Goal: Task Accomplishment & Management: Manage account settings

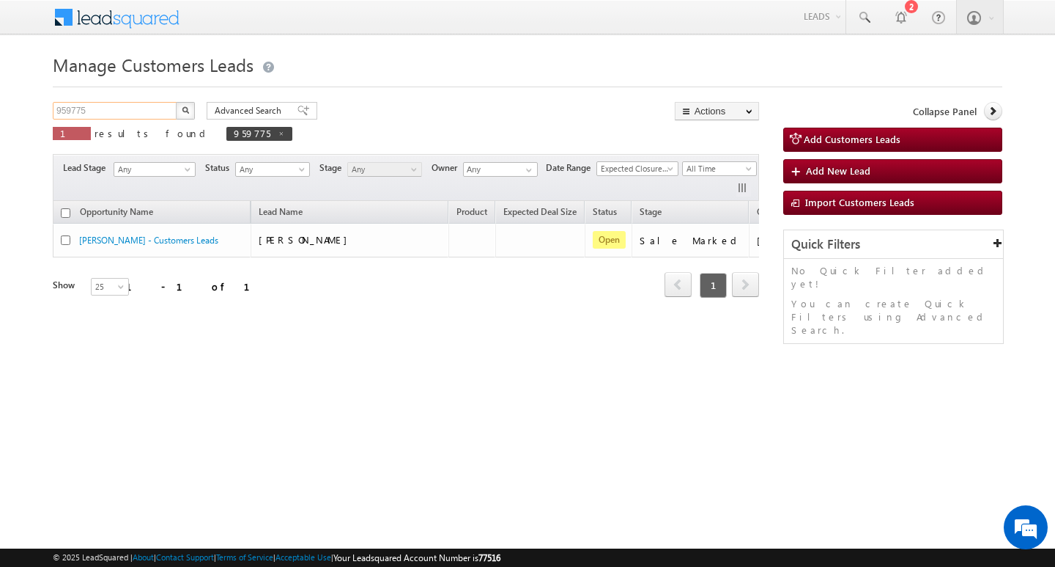
scroll to position [0, 59]
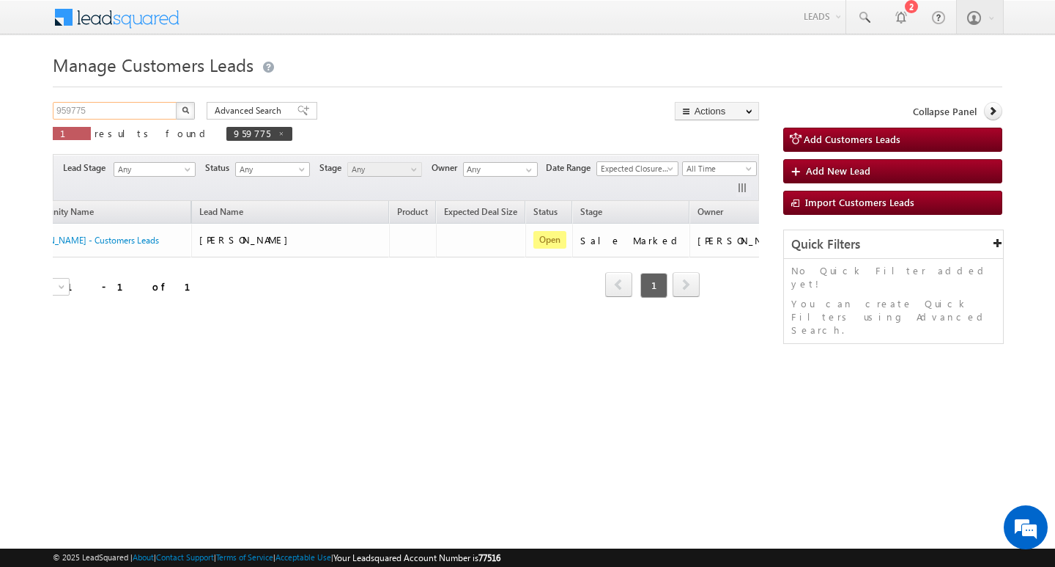
click at [128, 113] on input "959775" at bounding box center [115, 111] width 125 height 18
type input "Search Customers Leads"
click at [132, 115] on input "text" at bounding box center [115, 111] width 125 height 18
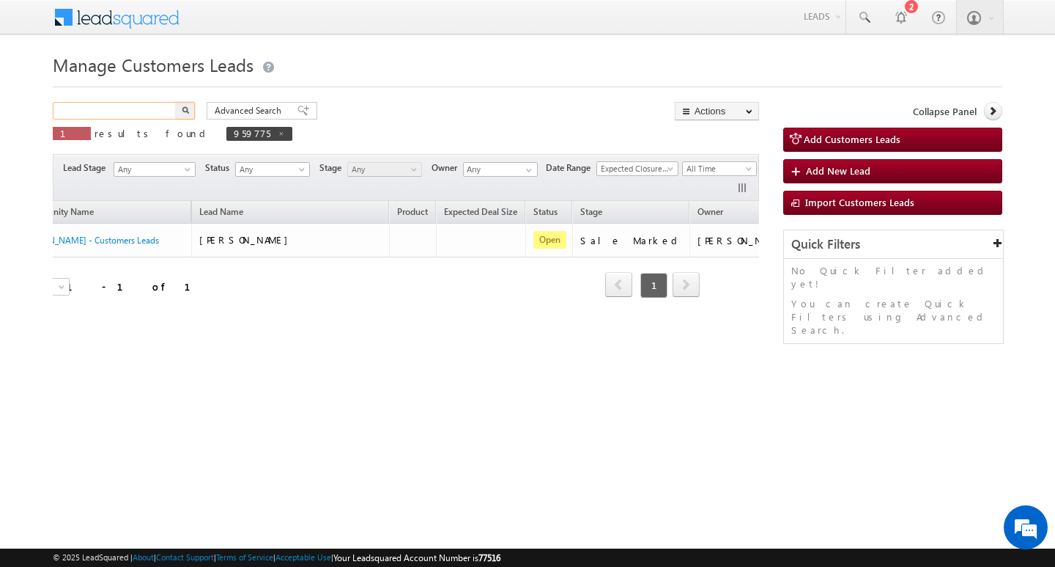
click at [132, 115] on input "text" at bounding box center [115, 111] width 125 height 18
paste input "948822"
type input "948822"
click at [176, 102] on button "button" at bounding box center [185, 111] width 19 height 18
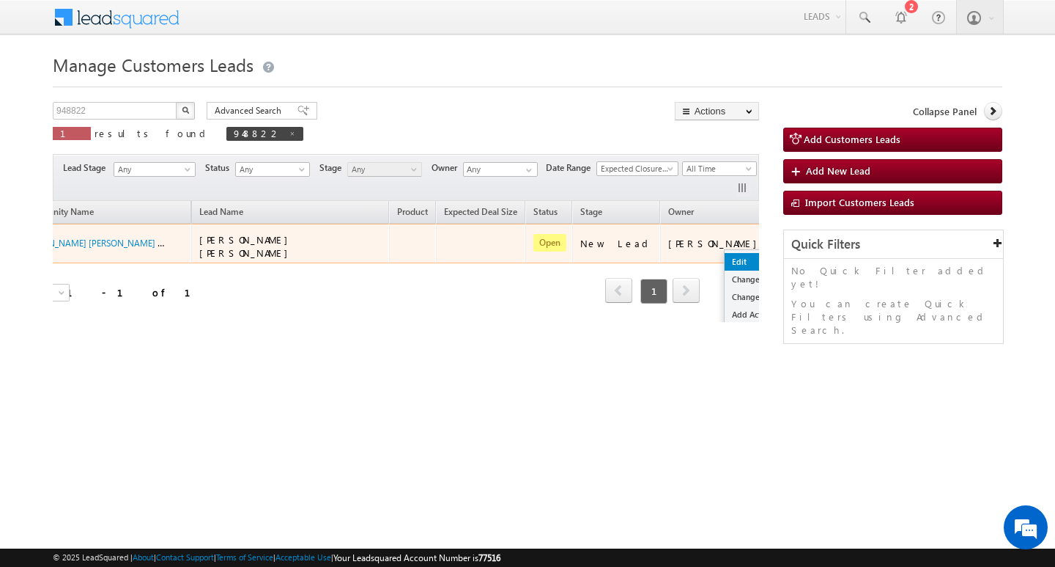
click at [725, 254] on link "Edit" at bounding box center [761, 262] width 73 height 18
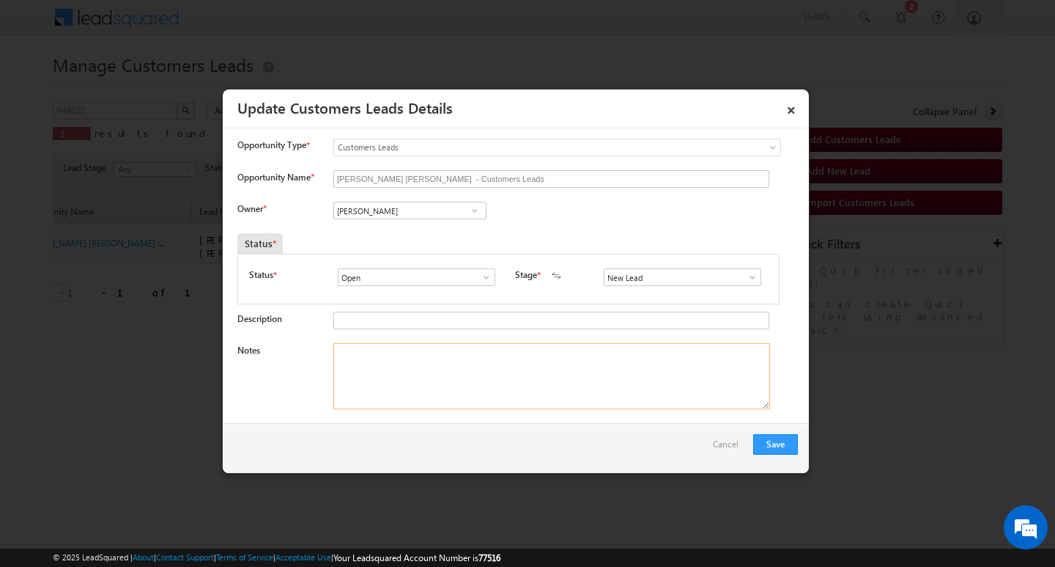
click at [568, 399] on textarea "Notes" at bounding box center [551, 376] width 437 height 66
click at [468, 355] on textarea "Notes" at bounding box center [551, 376] width 437 height 66
click at [747, 277] on span at bounding box center [752, 277] width 15 height 12
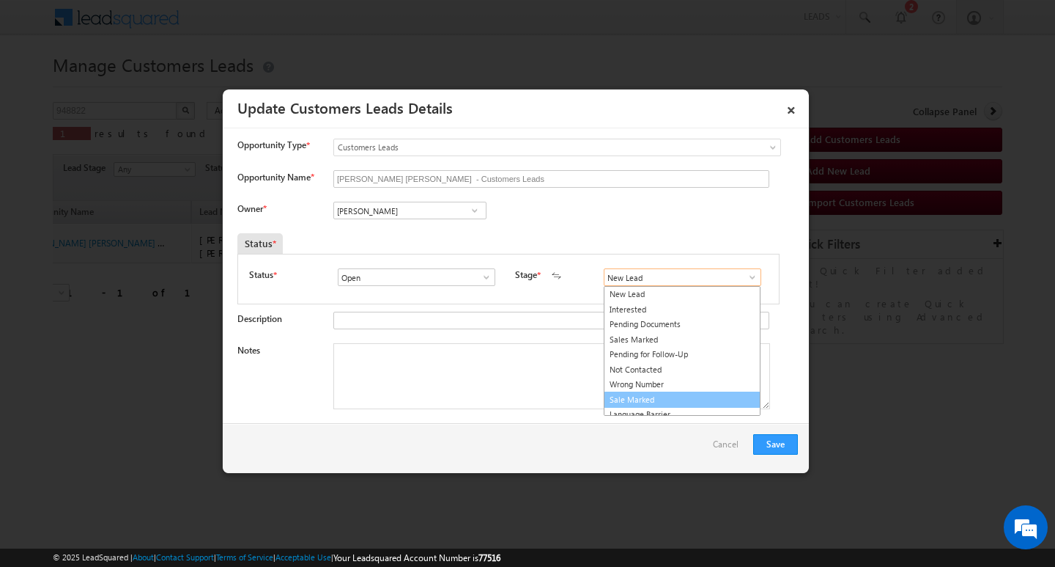
click at [703, 397] on link "Sale Marked" at bounding box center [682, 399] width 157 height 17
type input "Sale Marked"
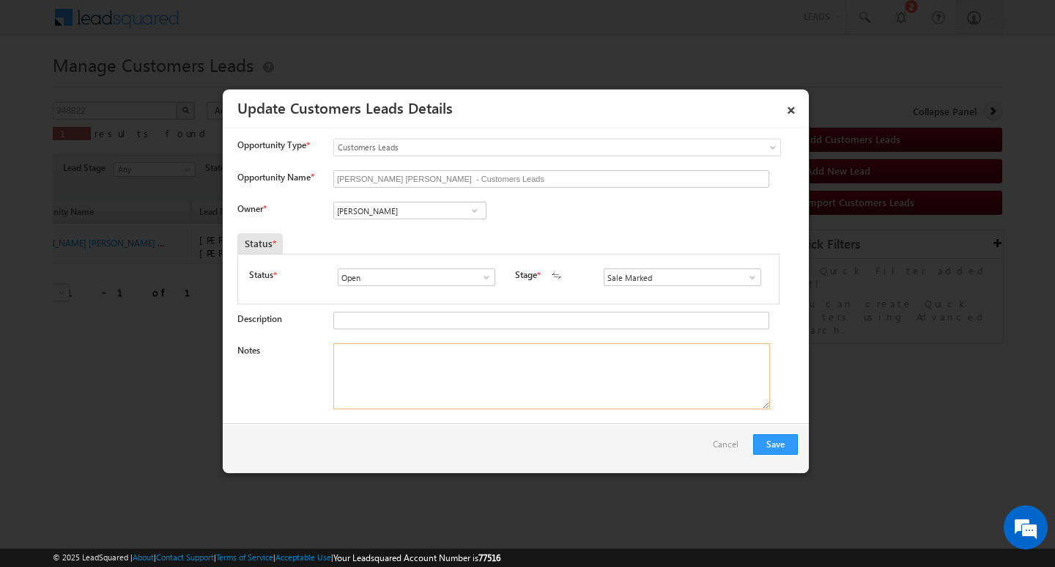
click at [587, 391] on textarea "Notes" at bounding box center [551, 376] width 437 height 66
click at [455, 366] on textarea "Notes" at bounding box center [551, 376] width 437 height 66
paste textarea "3L/ LAKH Customer required top-up loan address [GEOGRAPHIC_DATA]"
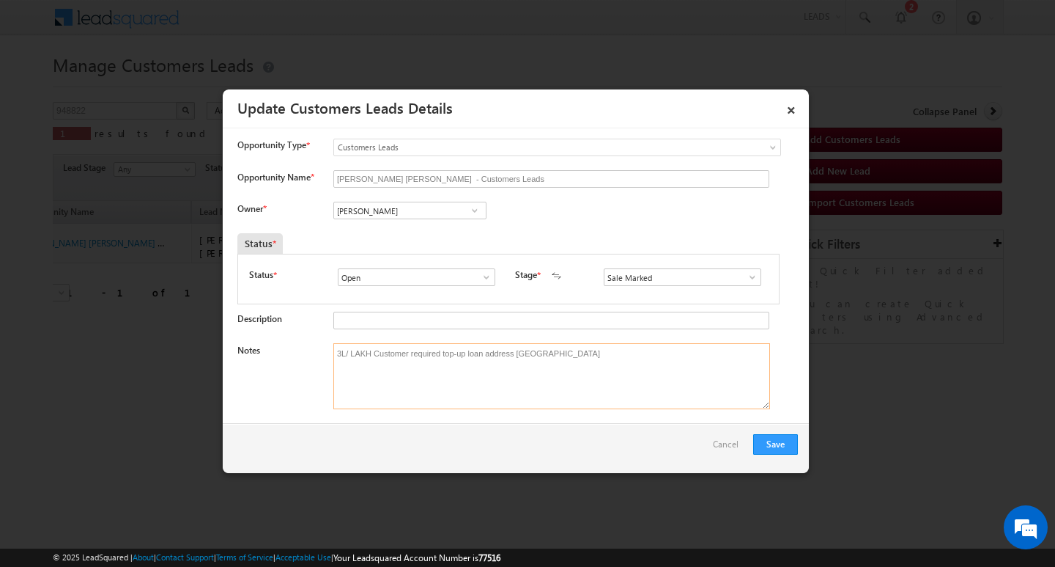
type textarea "3L/ LAKH Customer required top-up loan address [GEOGRAPHIC_DATA]"
click at [385, 209] on input "[PERSON_NAME]" at bounding box center [409, 211] width 153 height 18
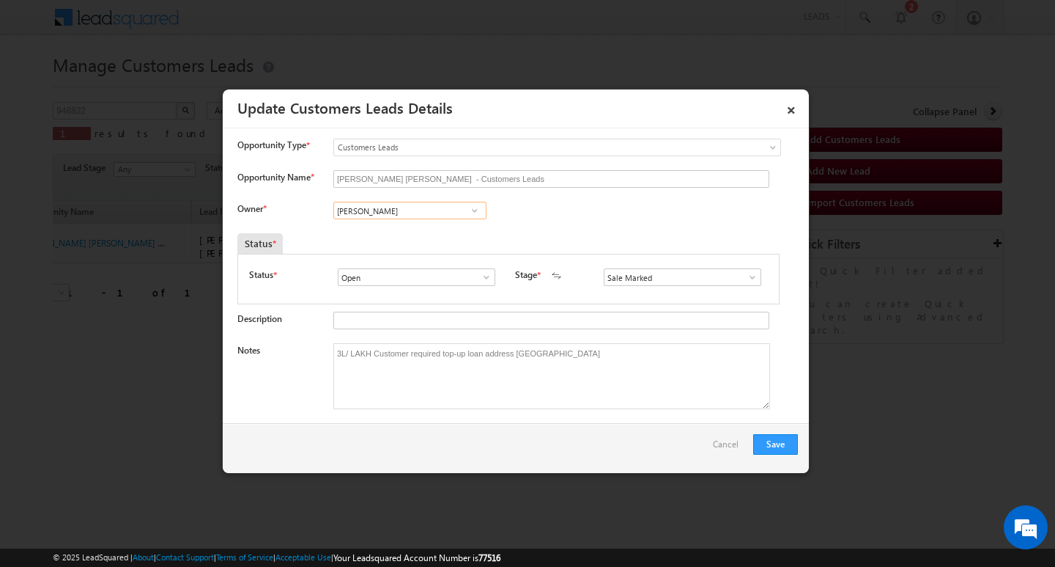
click at [385, 209] on input "[PERSON_NAME]" at bounding box center [409, 211] width 153 height 18
click at [420, 211] on input at bounding box center [409, 211] width 153 height 18
paste input "[PERSON_NAME] [PERSON_NAME]"
click at [418, 221] on link "[PERSON_NAME] Bhati [EMAIL_ADDRESS][PERSON_NAME][DOMAIN_NAME]" at bounding box center [409, 233] width 153 height 28
type input "[PERSON_NAME] [PERSON_NAME]"
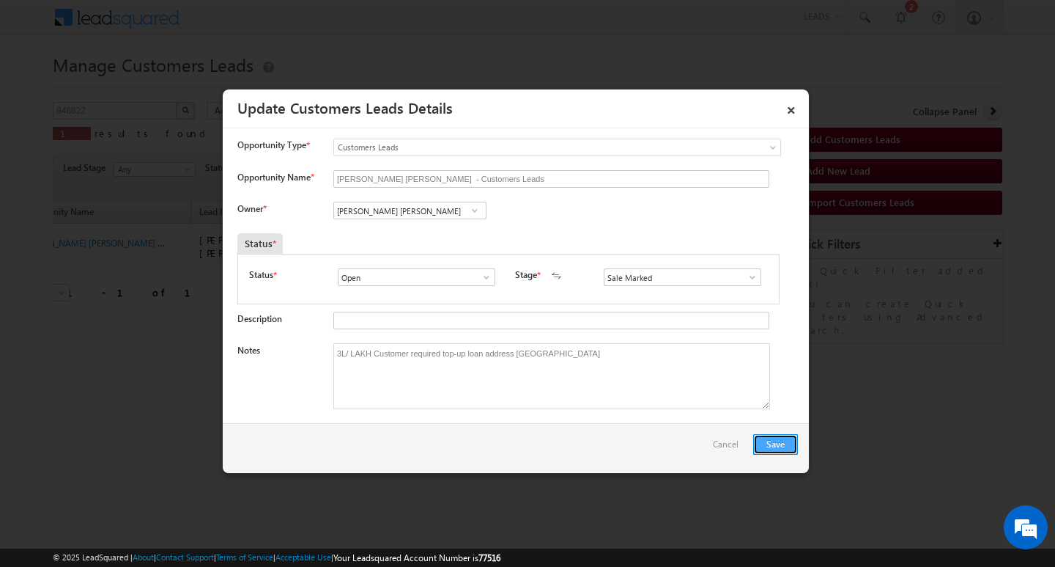
click at [773, 446] on button "Save" at bounding box center [775, 444] width 45 height 21
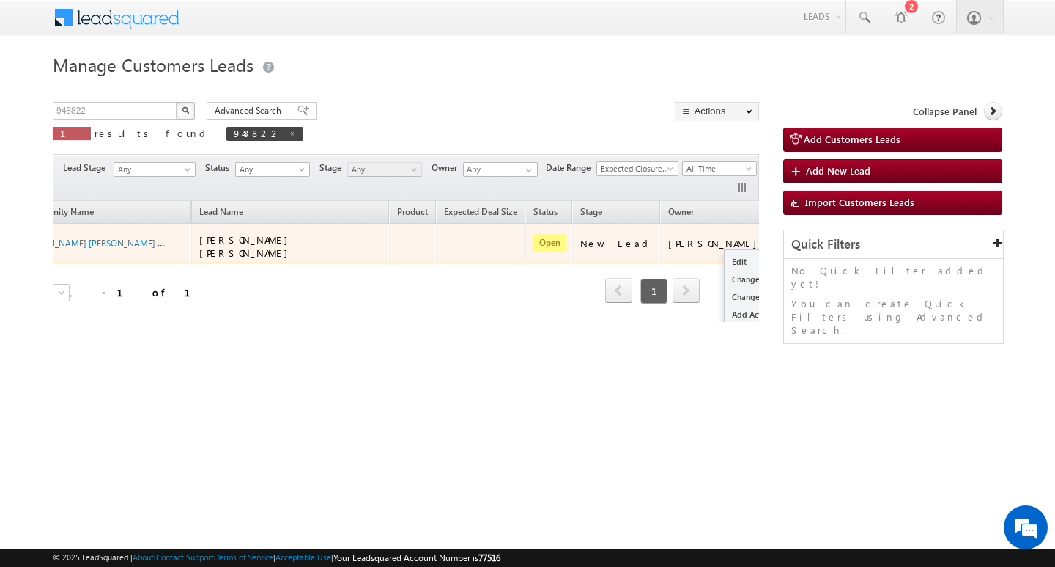
click at [724, 249] on ul "Edit Change Owner Change Stage Add Activity Add Task Delete" at bounding box center [761, 305] width 75 height 113
click at [725, 253] on link "Edit" at bounding box center [761, 262] width 73 height 18
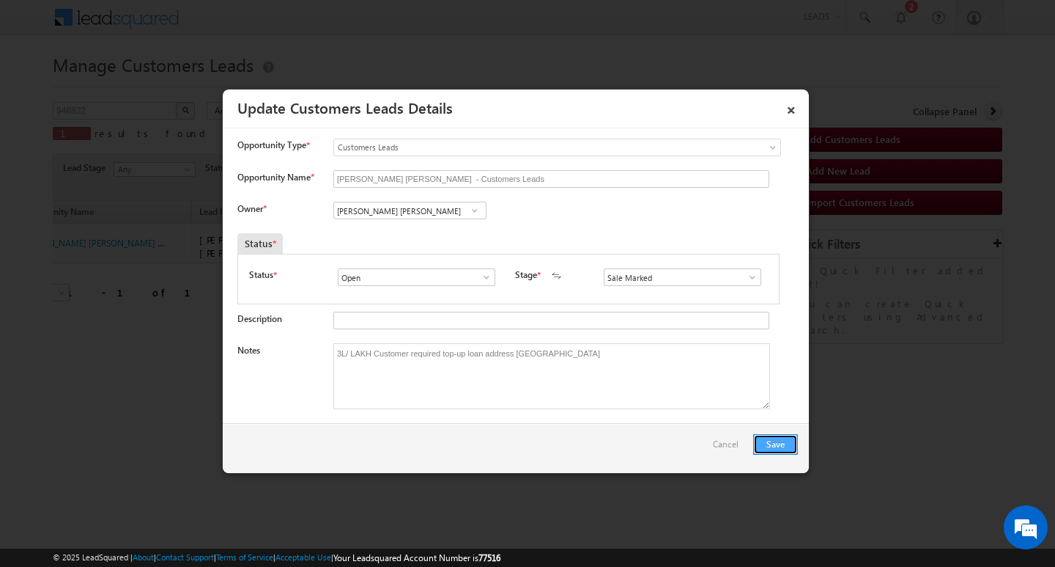
click at [767, 444] on button "Save" at bounding box center [775, 444] width 45 height 21
